Goal: Transaction & Acquisition: Obtain resource

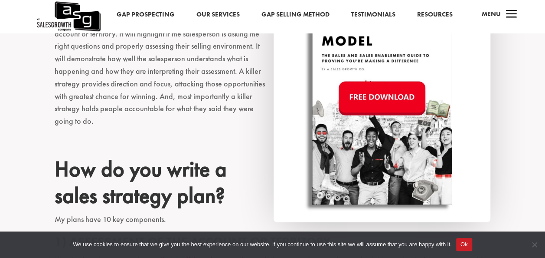
scroll to position [628, 0]
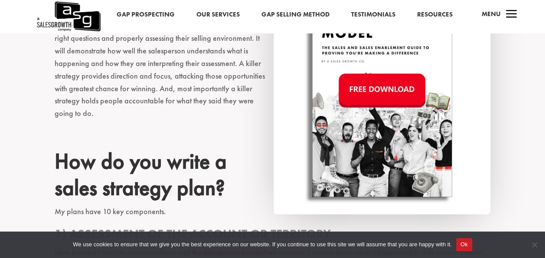
click at [391, 89] on img at bounding box center [382, 90] width 217 height 247
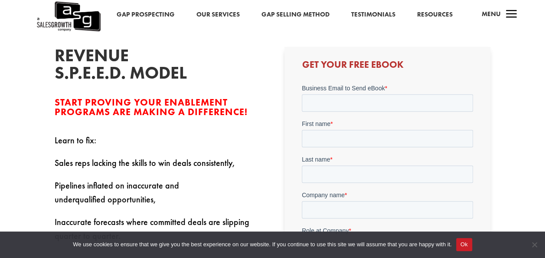
scroll to position [230, 0]
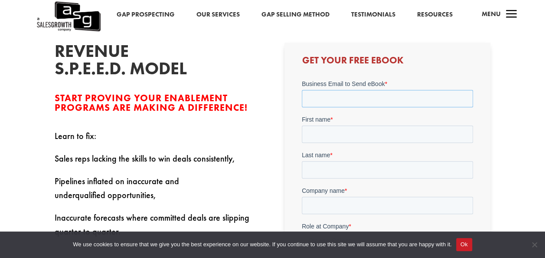
click at [379, 89] on input "Business Email to Send eBook *" at bounding box center [387, 97] width 171 height 17
type input "paulpatty2012@gmail.com"
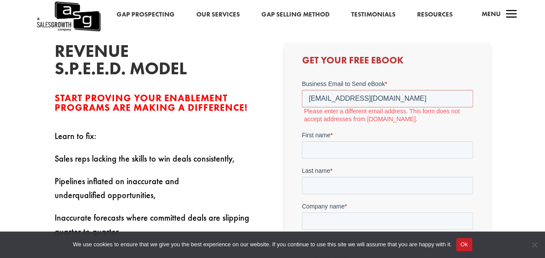
click at [376, 134] on label "First name *" at bounding box center [387, 134] width 171 height 9
click at [376, 140] on input "First name *" at bounding box center [387, 148] width 171 height 17
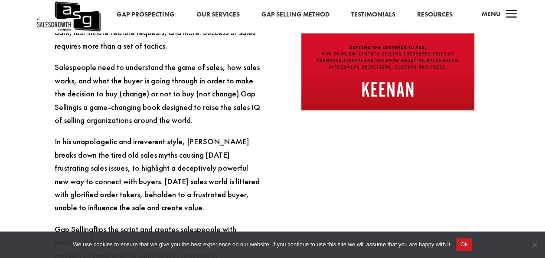
scroll to position [773, 0]
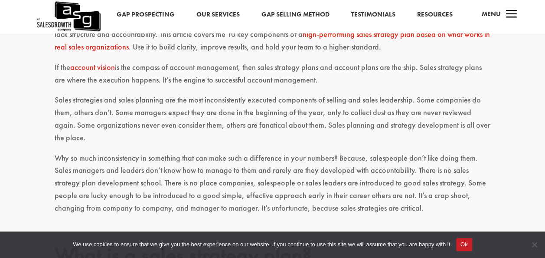
scroll to position [331, 0]
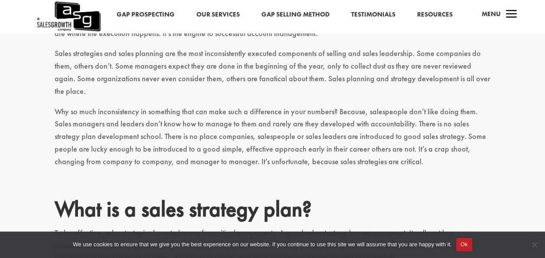
click at [458, 243] on button "Ok" at bounding box center [464, 244] width 16 height 13
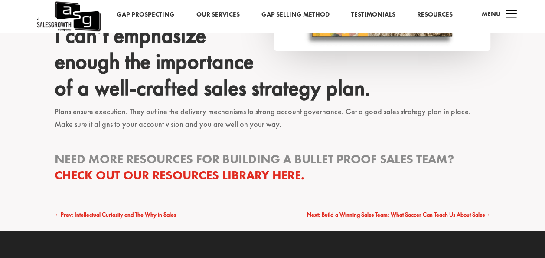
scroll to position [2357, 0]
